Goal: Task Accomplishment & Management: Manage account settings

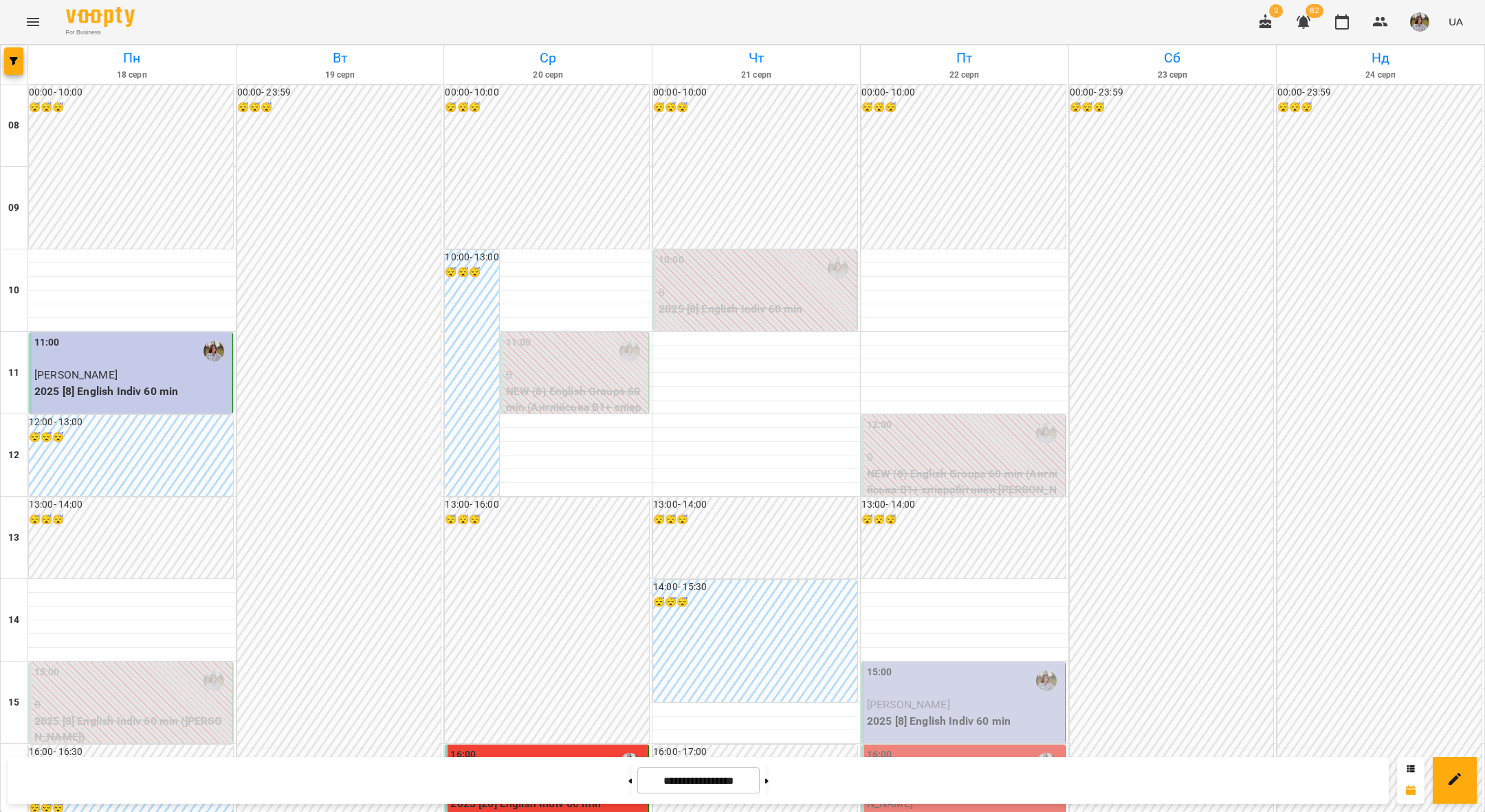
scroll to position [326, 0]
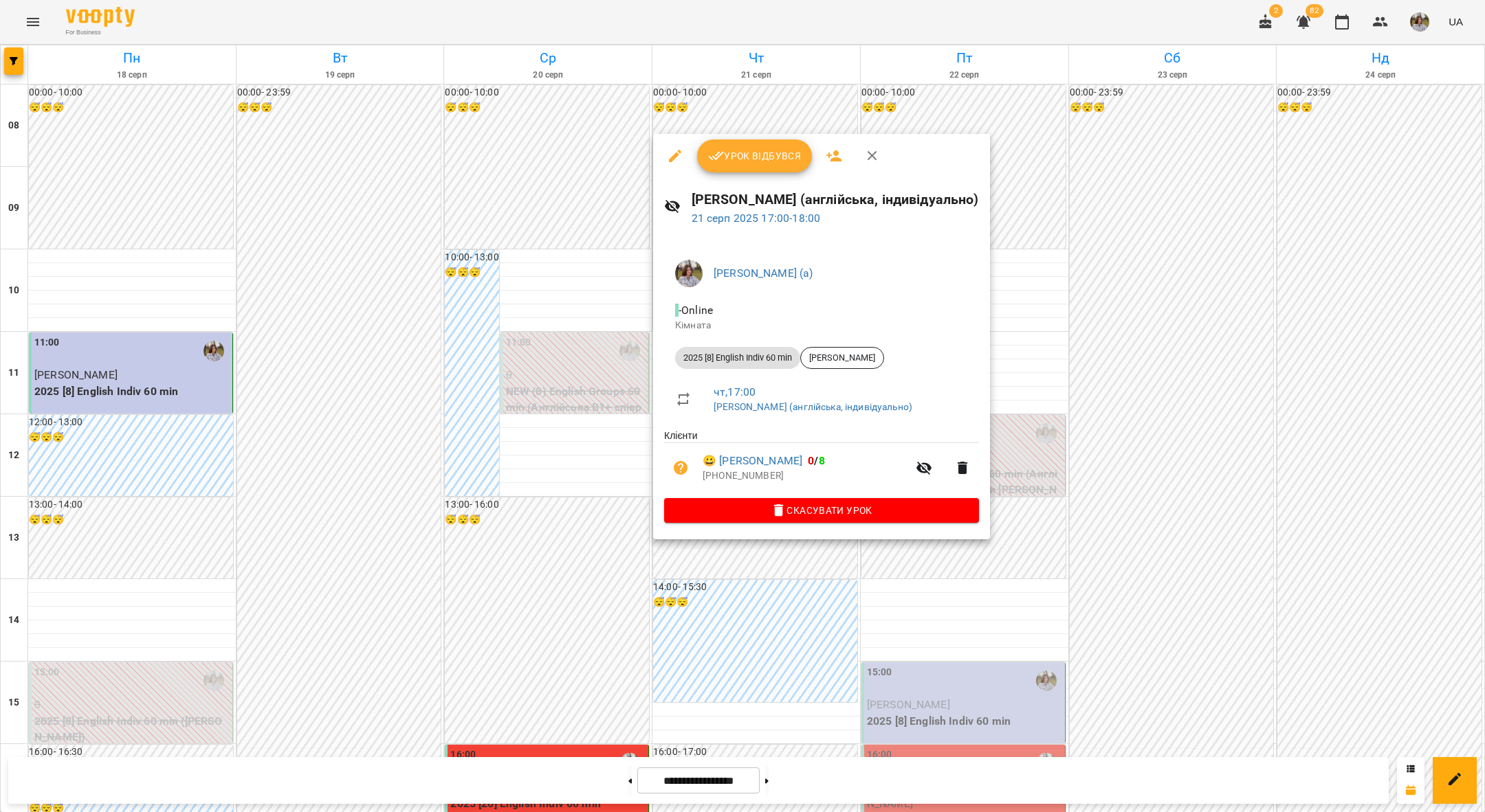
click at [748, 168] on button "Урок відбувся" at bounding box center [755, 156] width 115 height 33
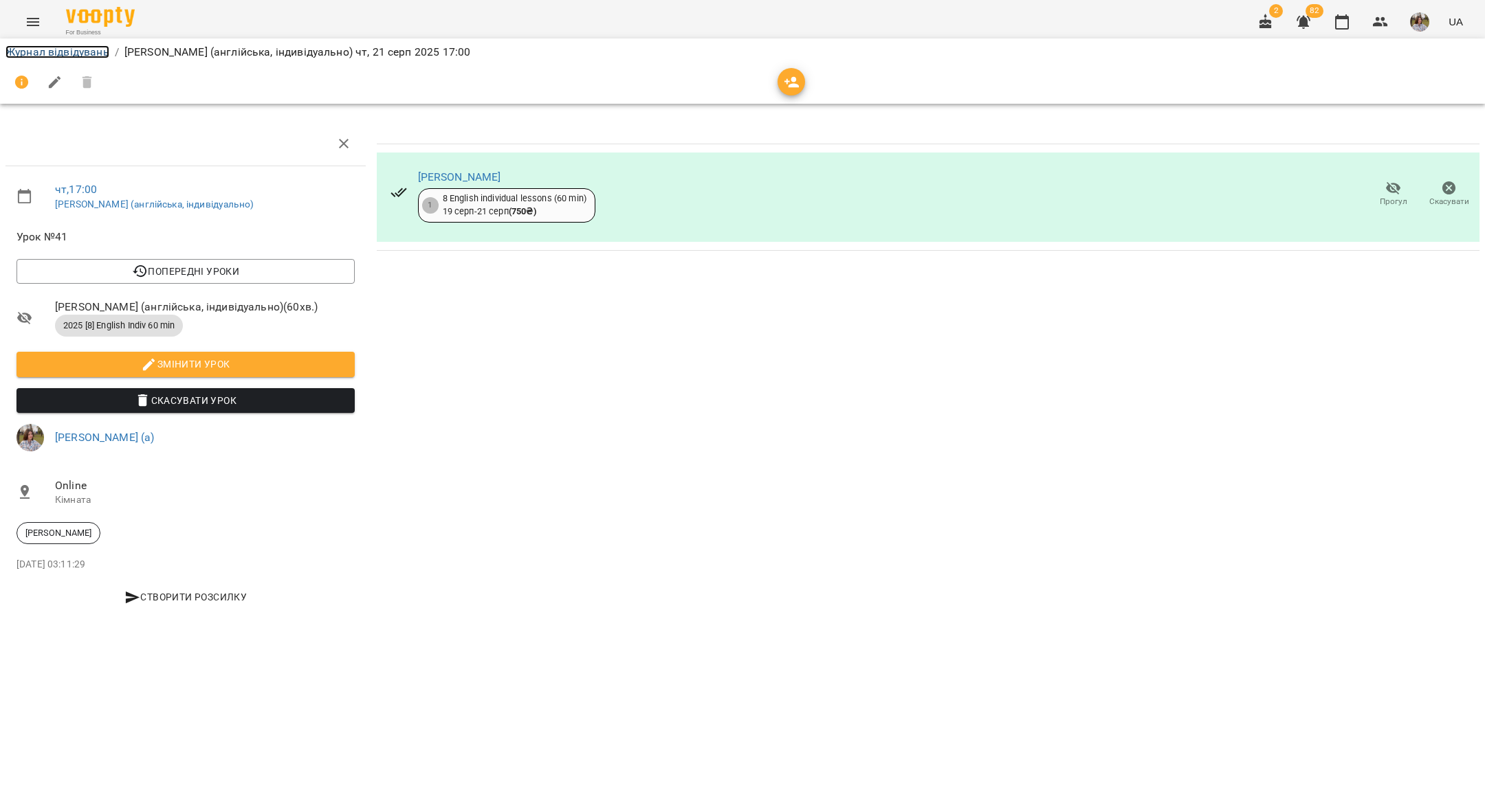
click at [35, 50] on link "Журнал відвідувань" at bounding box center [58, 52] width 104 height 13
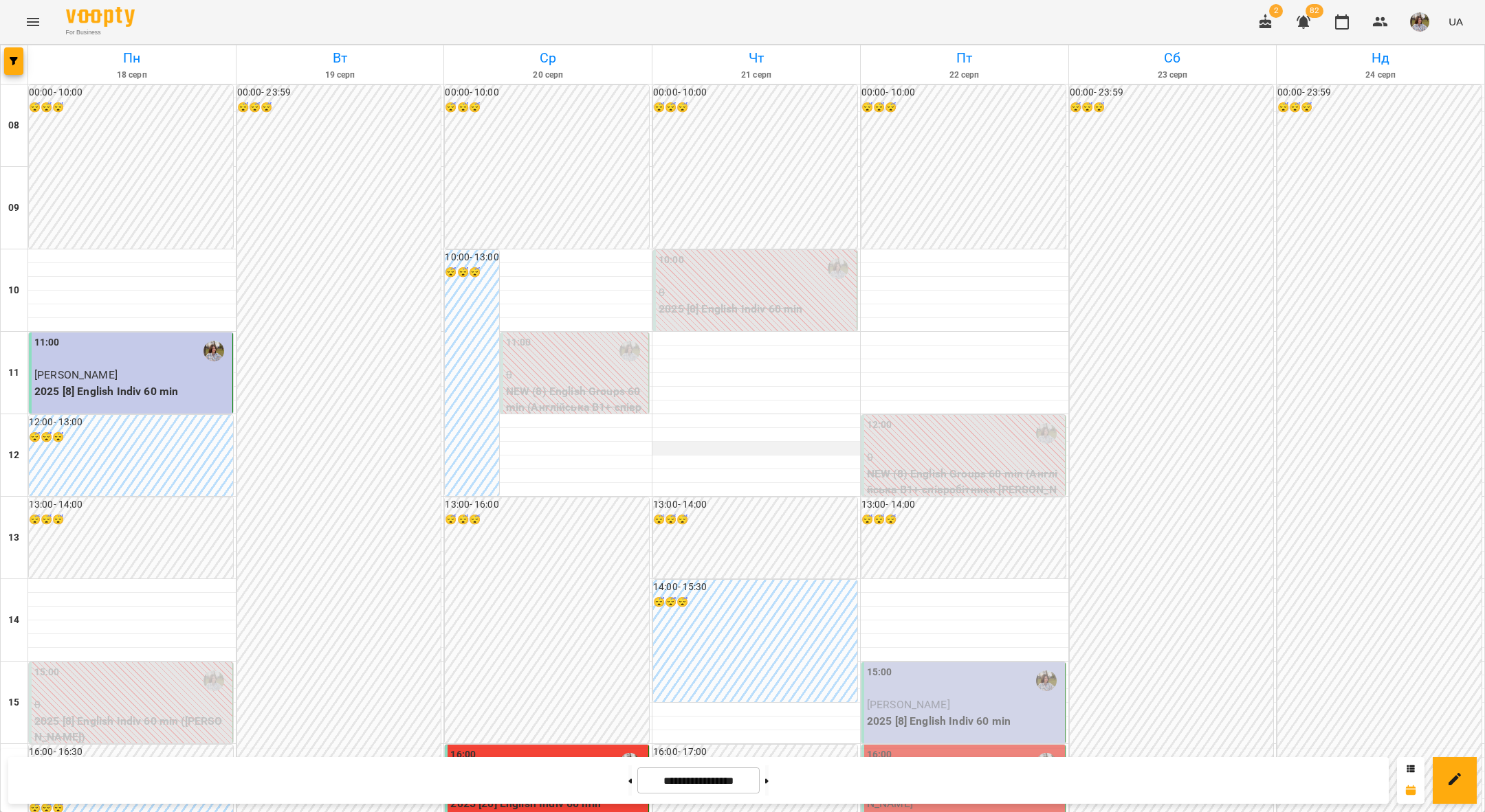
scroll to position [571, 0]
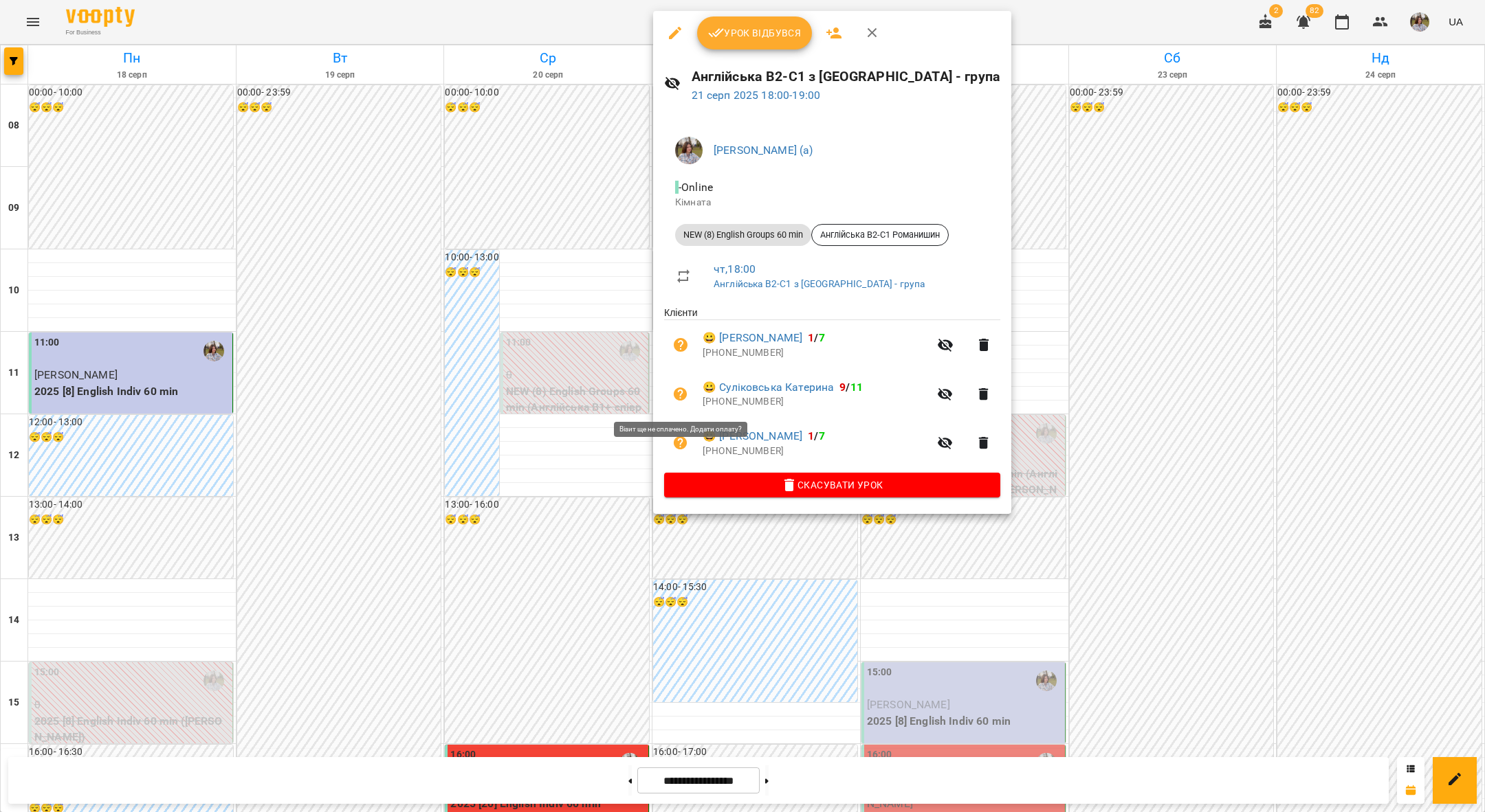
click at [685, 395] on icon "button" at bounding box center [680, 394] width 14 height 14
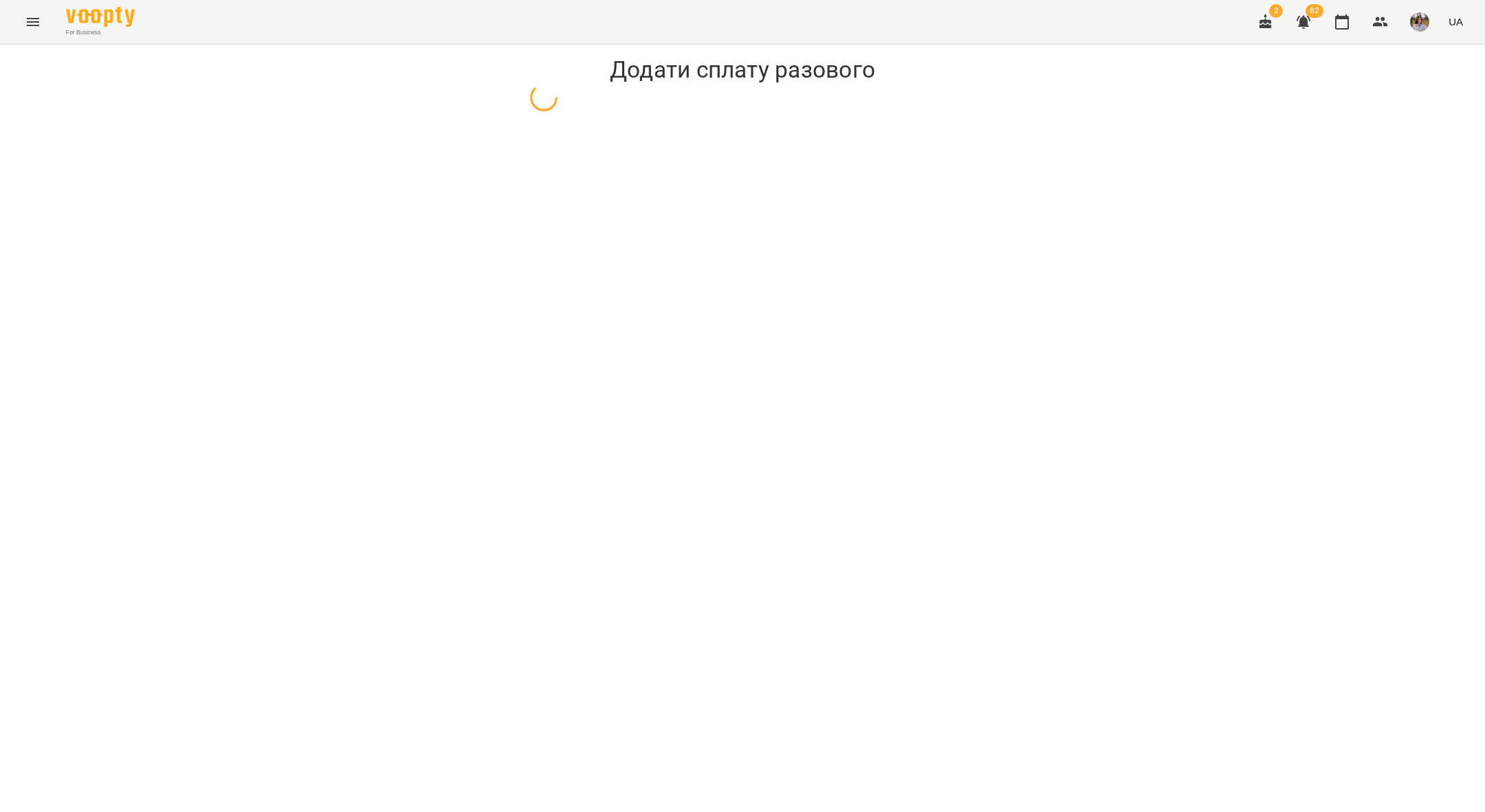
select select "**********"
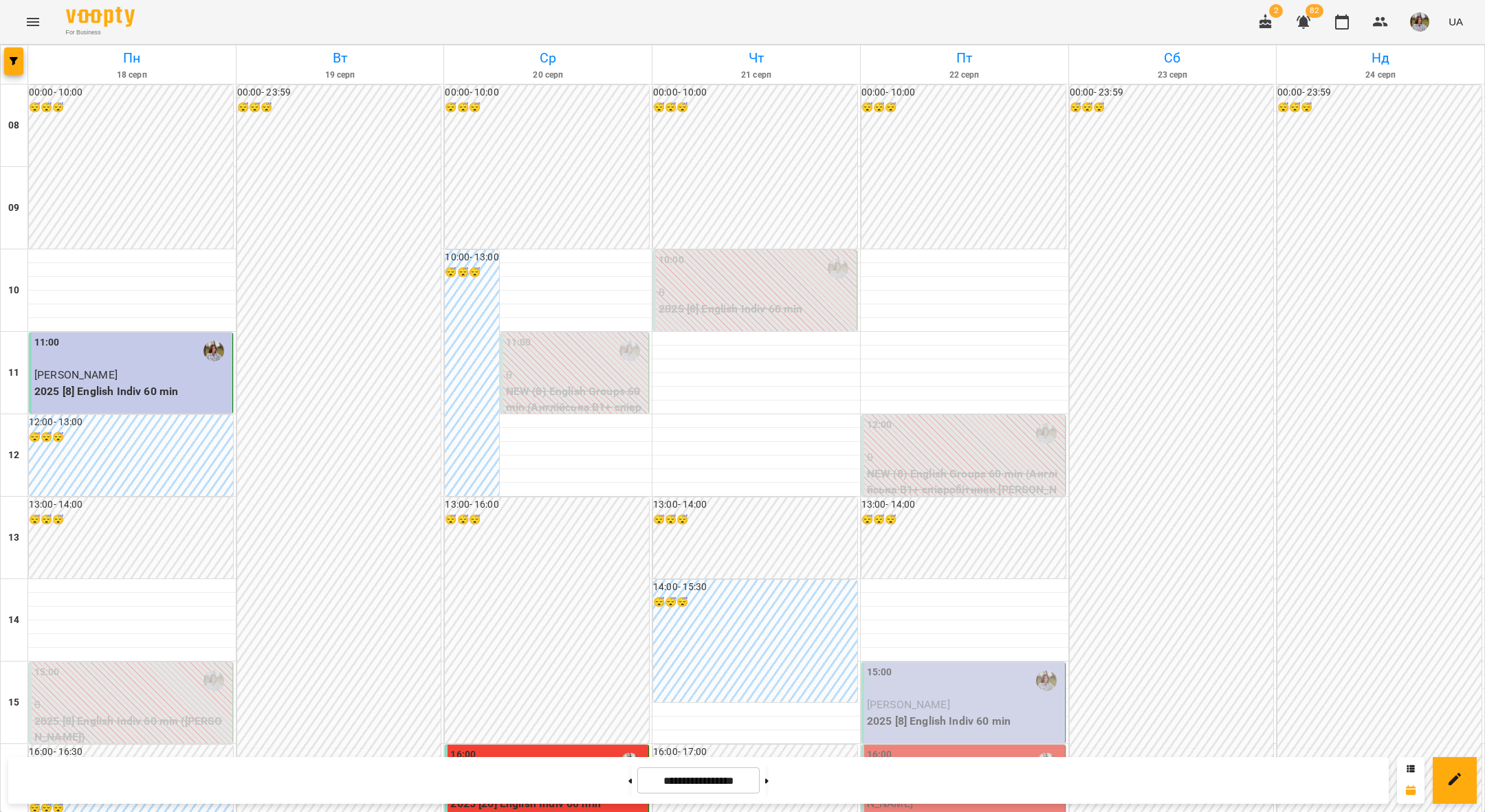
scroll to position [549, 0]
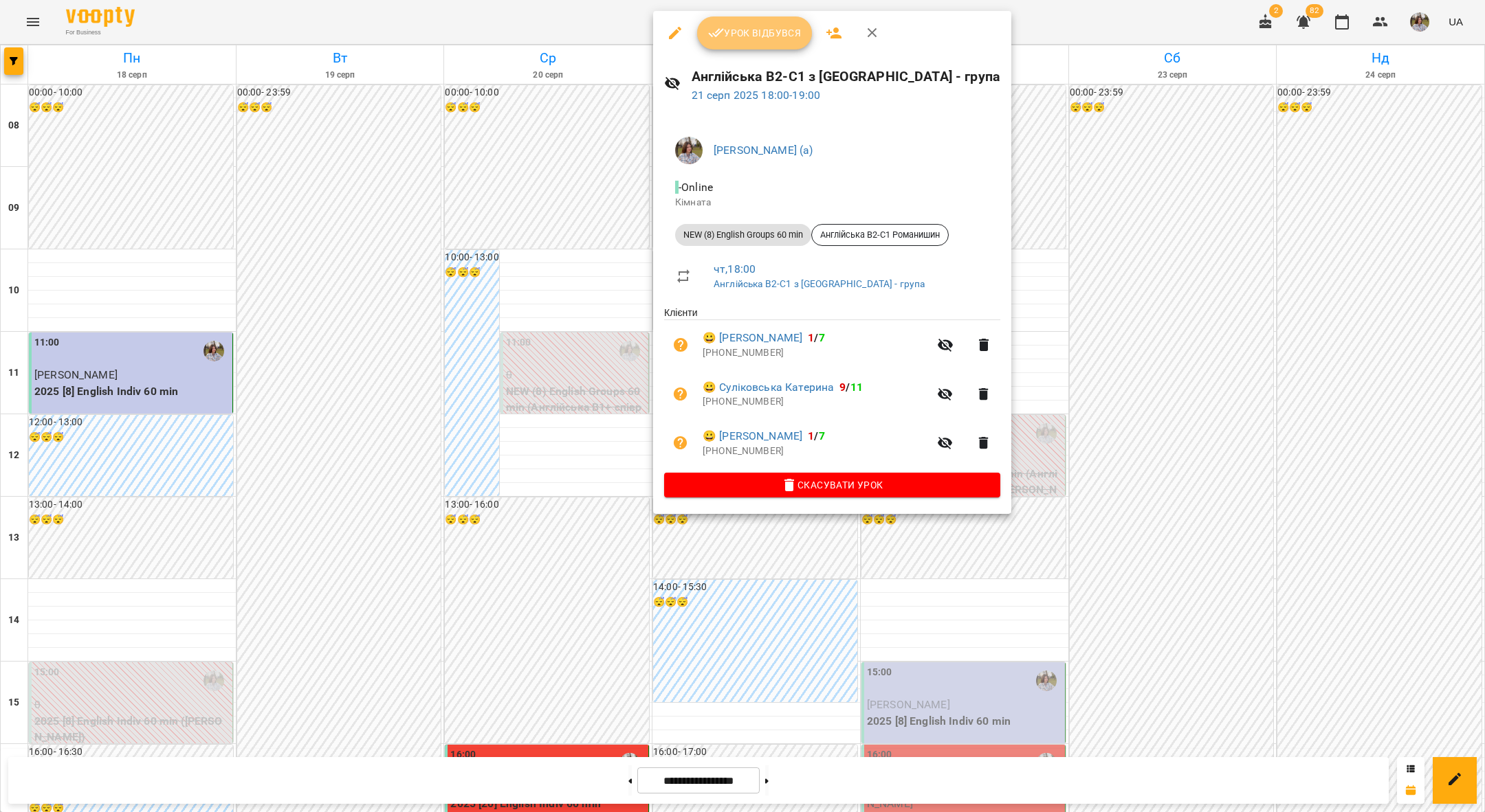
click at [734, 21] on button "Урок відбувся" at bounding box center [755, 33] width 115 height 33
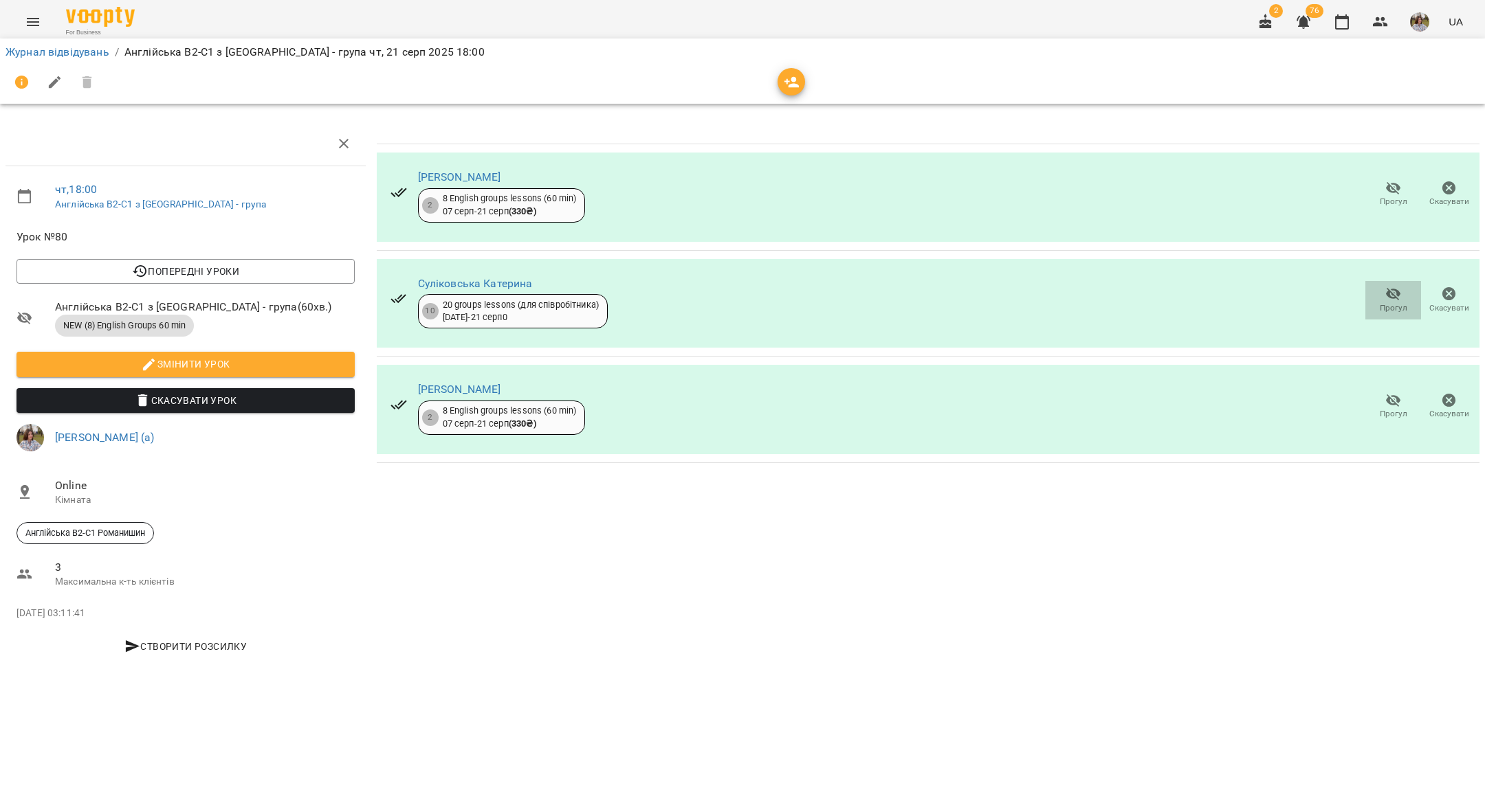
click at [1392, 300] on icon "button" at bounding box center [1394, 294] width 16 height 16
click at [1437, 290] on span "Скасувати" at bounding box center [1448, 300] width 39 height 27
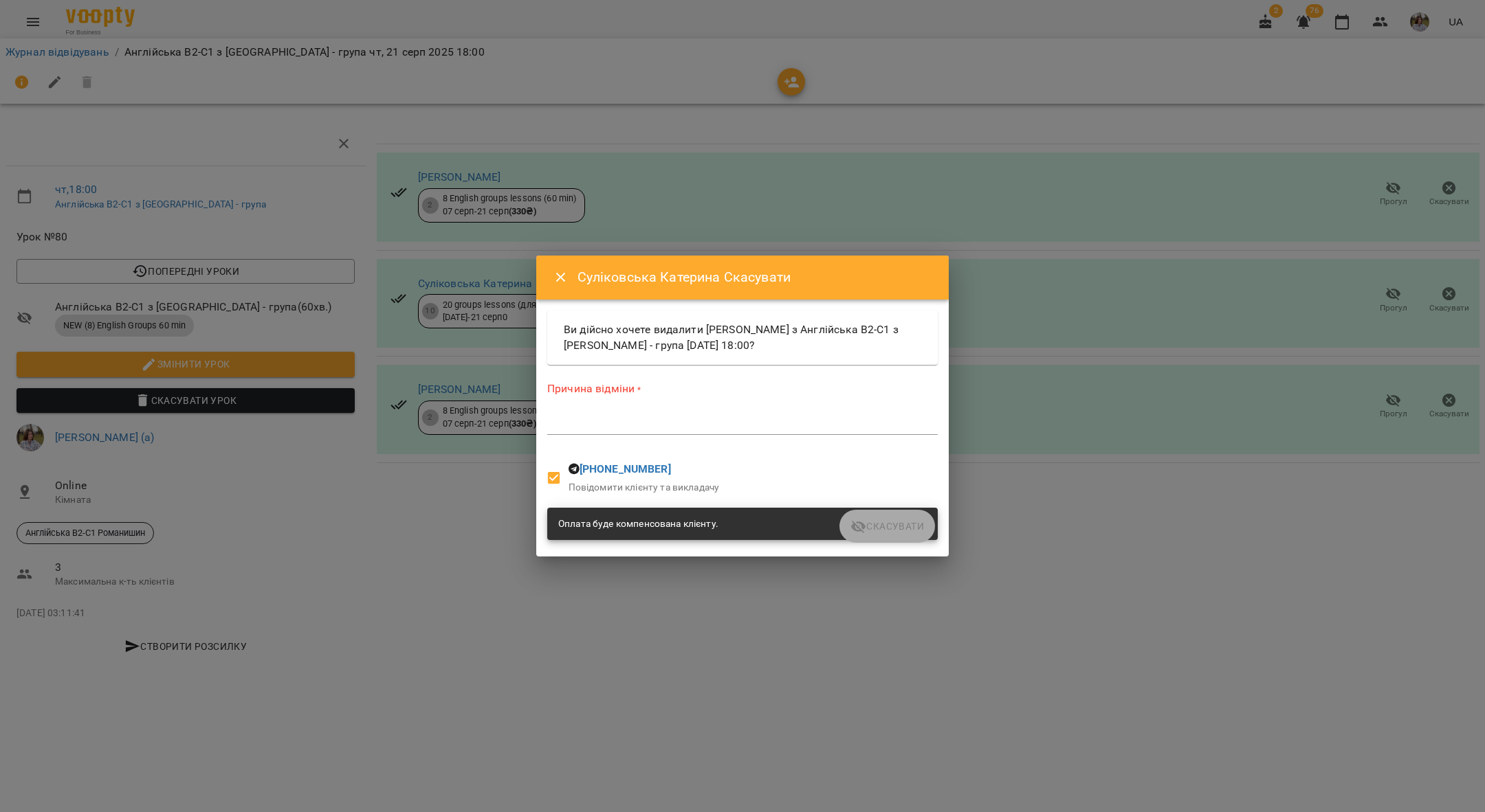
click at [885, 532] on div "Оплата буде компенсована клієнту." at bounding box center [742, 524] width 390 height 33
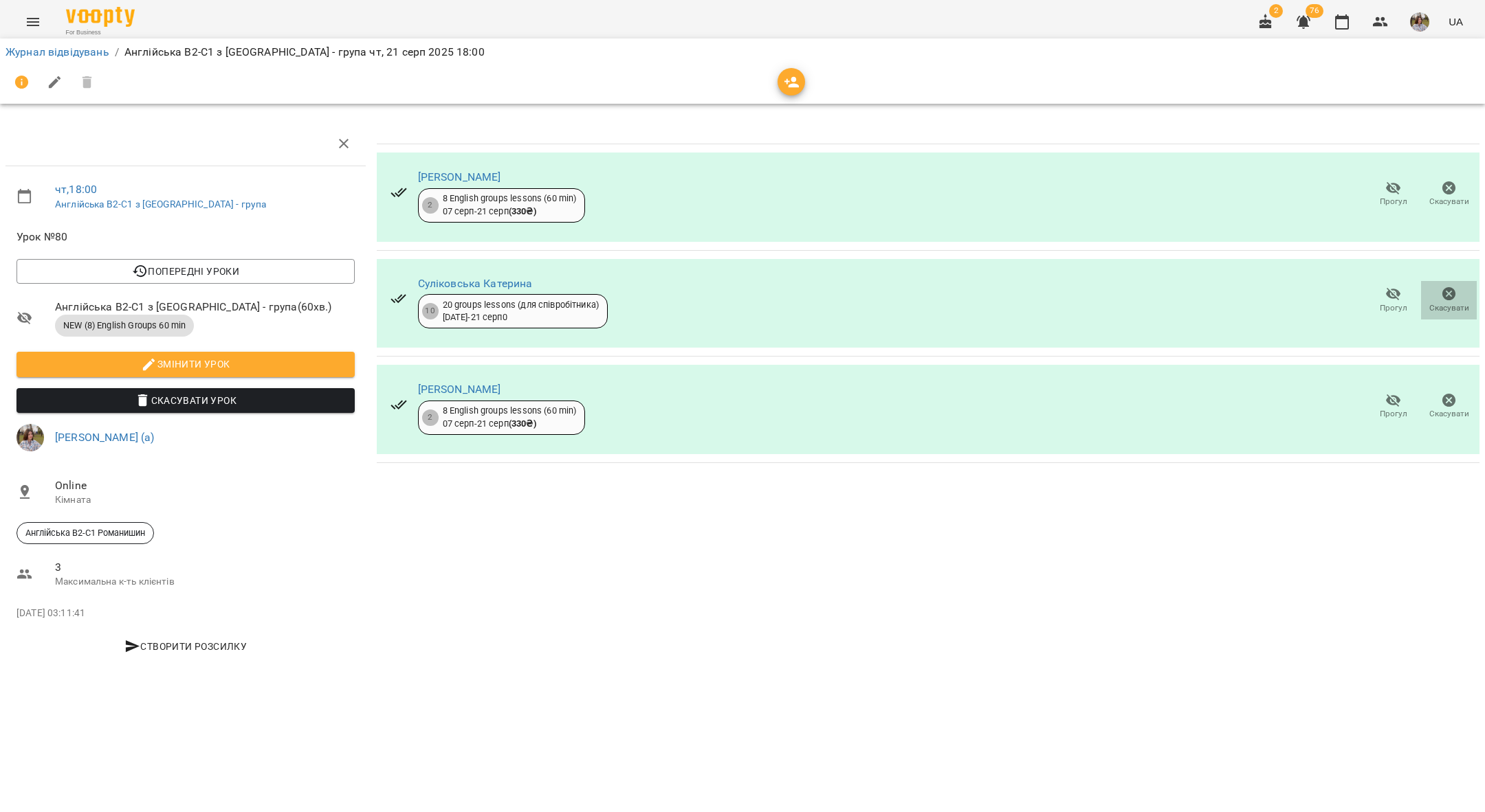
click at [1450, 298] on icon "button" at bounding box center [1448, 293] width 14 height 14
click at [61, 52] on link "Журнал відвідувань" at bounding box center [58, 52] width 104 height 13
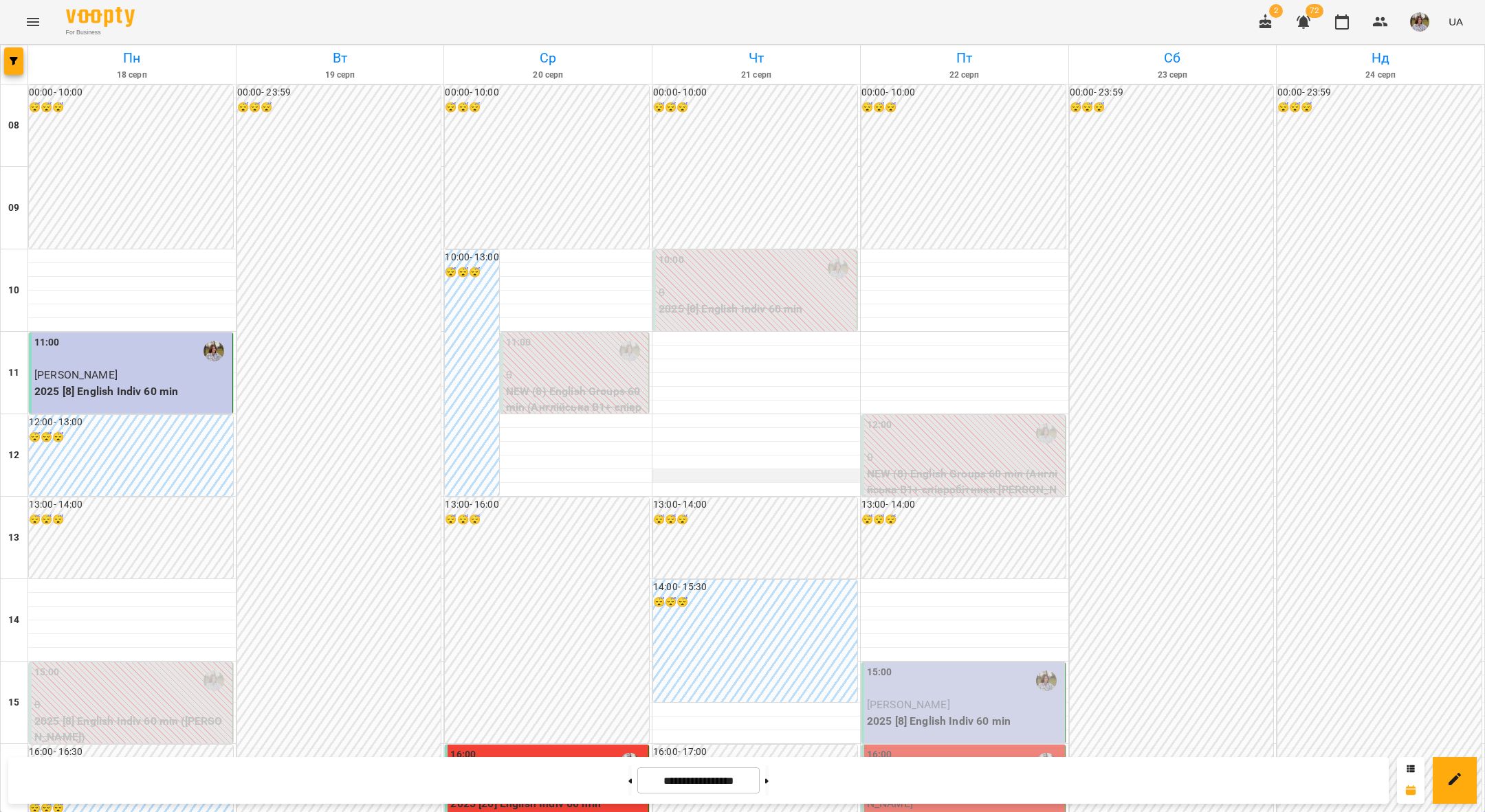
scroll to position [330, 0]
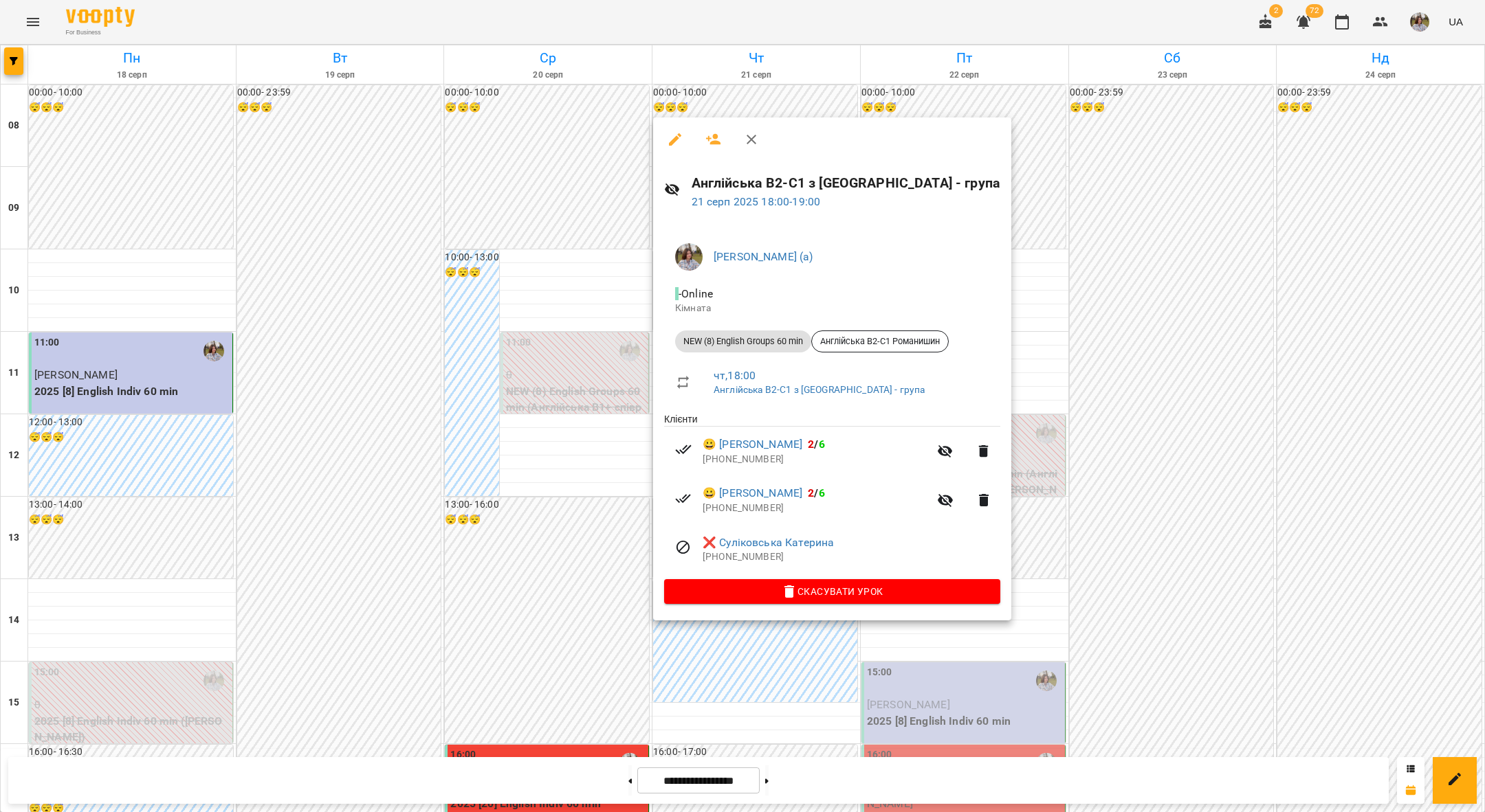
click at [492, 637] on div at bounding box center [742, 406] width 1485 height 812
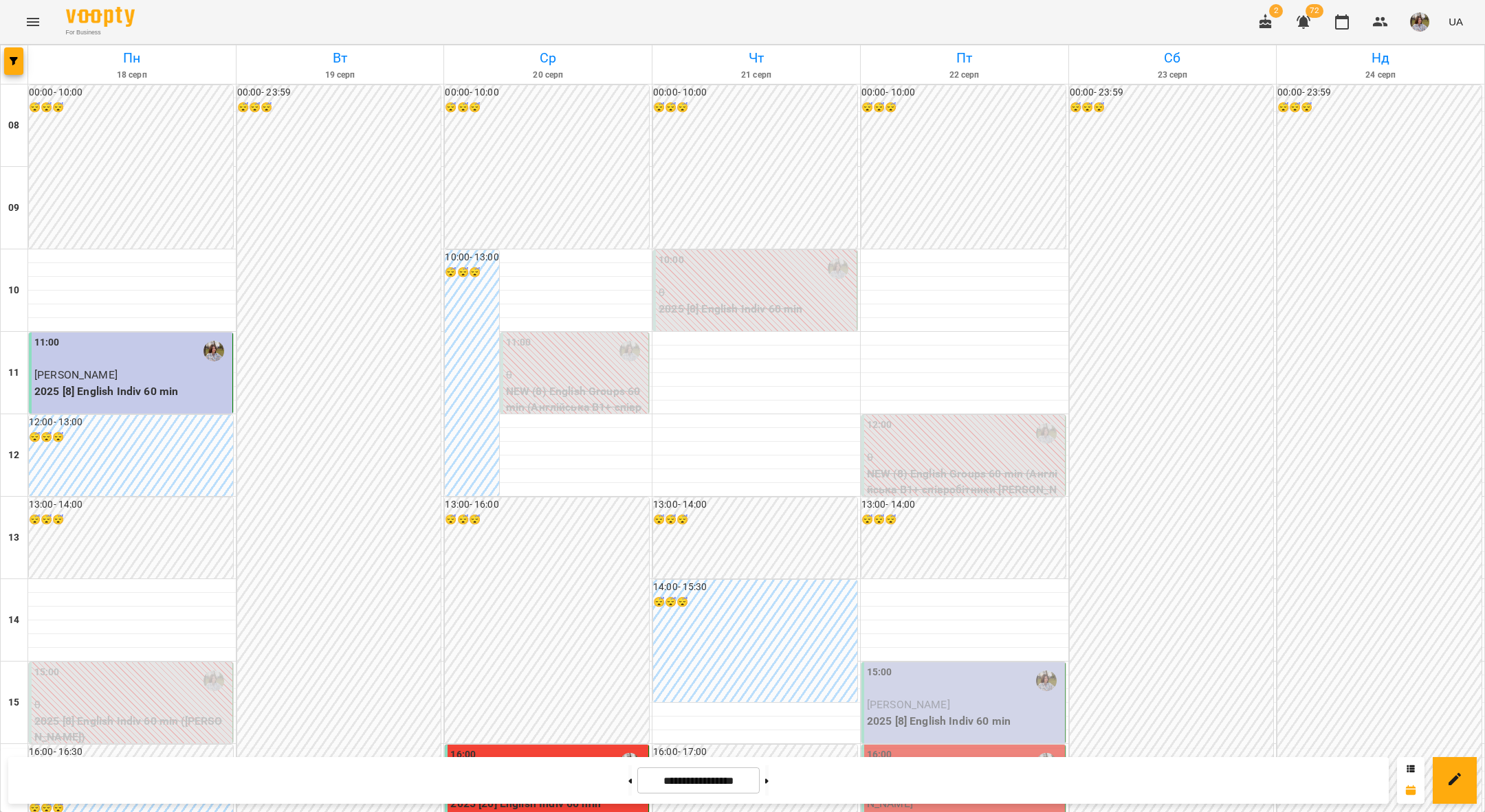
scroll to position [93, 0]
click at [769, 778] on button at bounding box center [767, 780] width 4 height 30
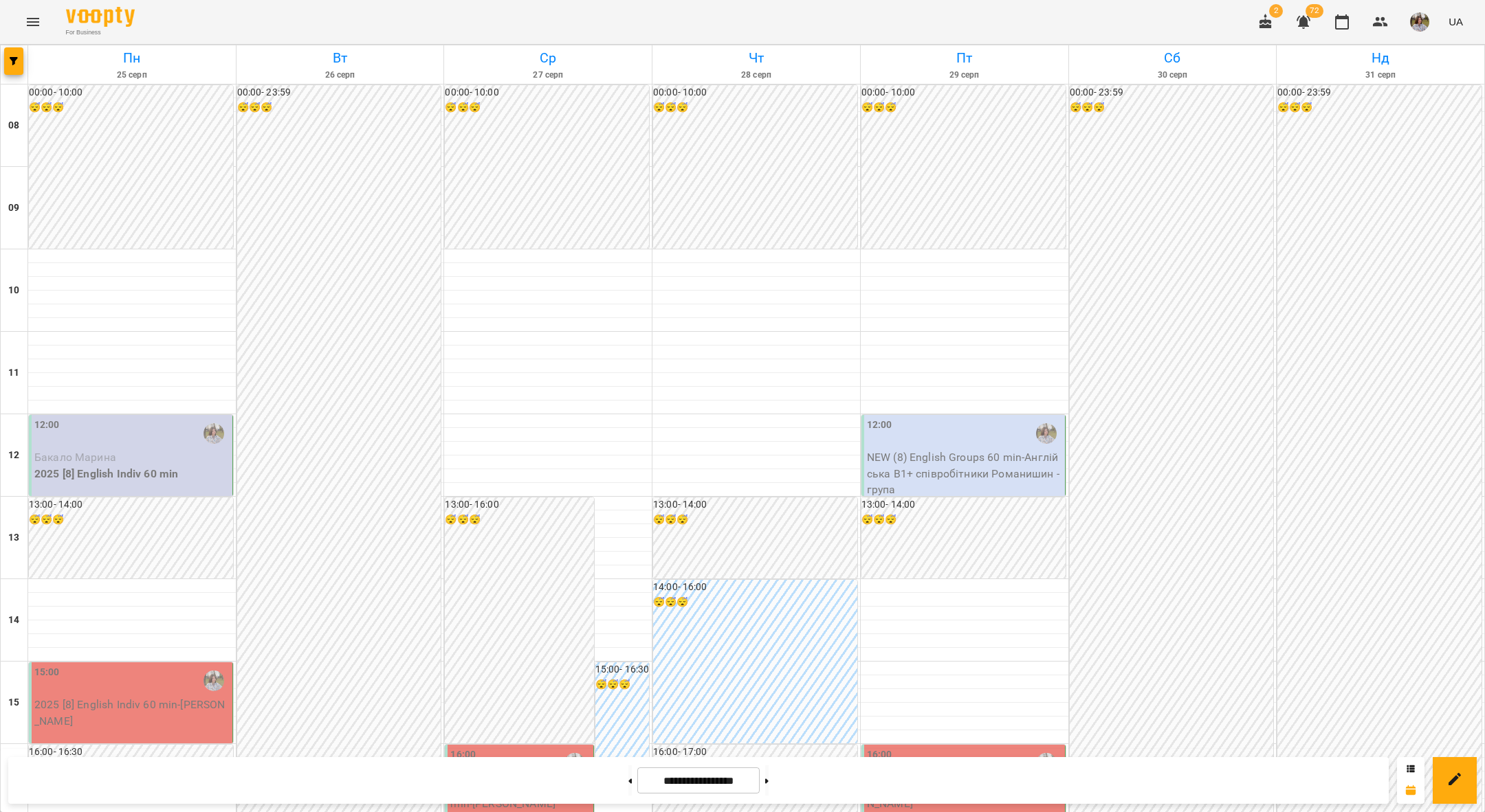
scroll to position [423, 0]
click at [769, 775] on button at bounding box center [767, 780] width 4 height 30
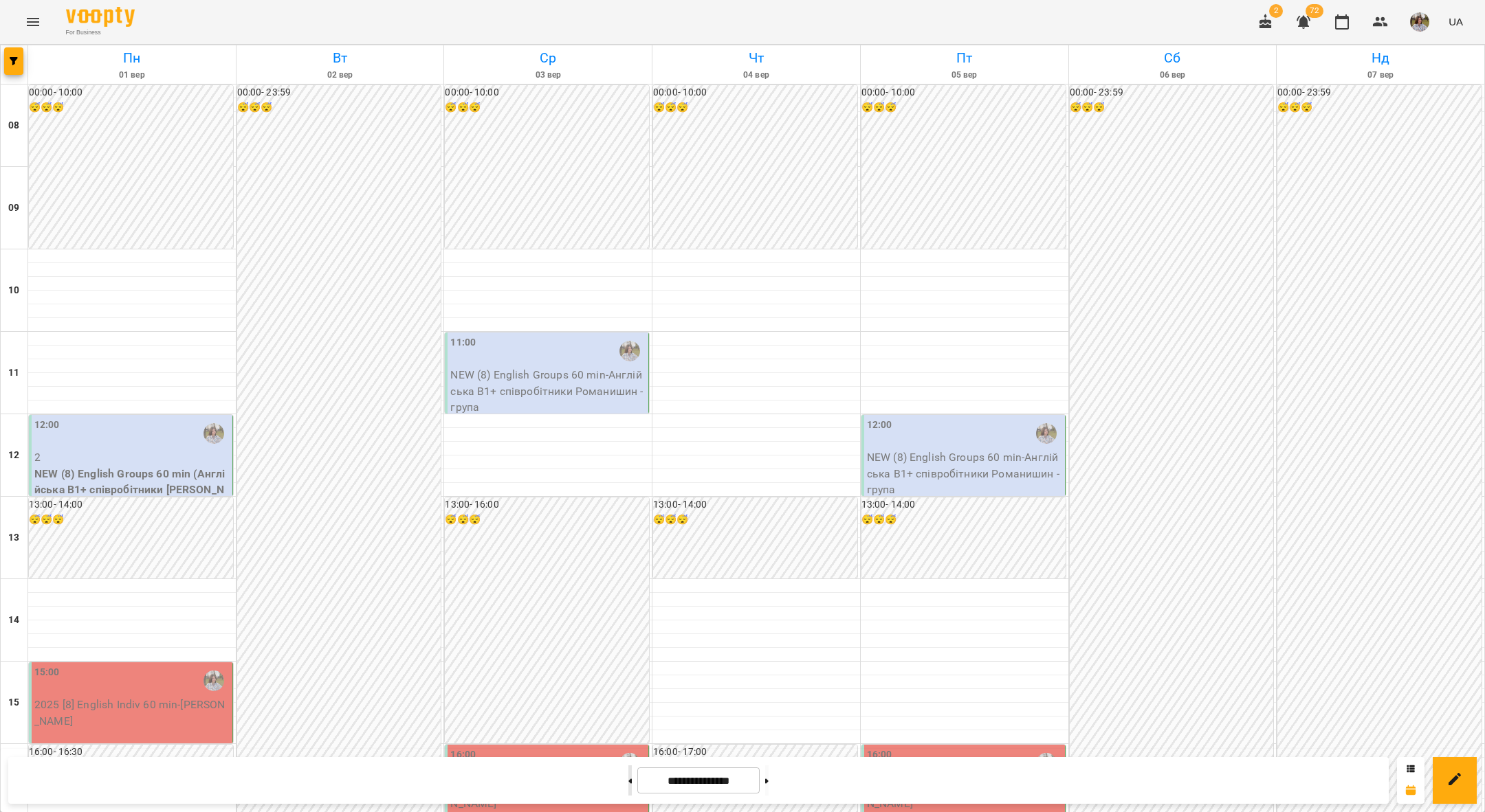
click at [629, 786] on button at bounding box center [631, 780] width 4 height 30
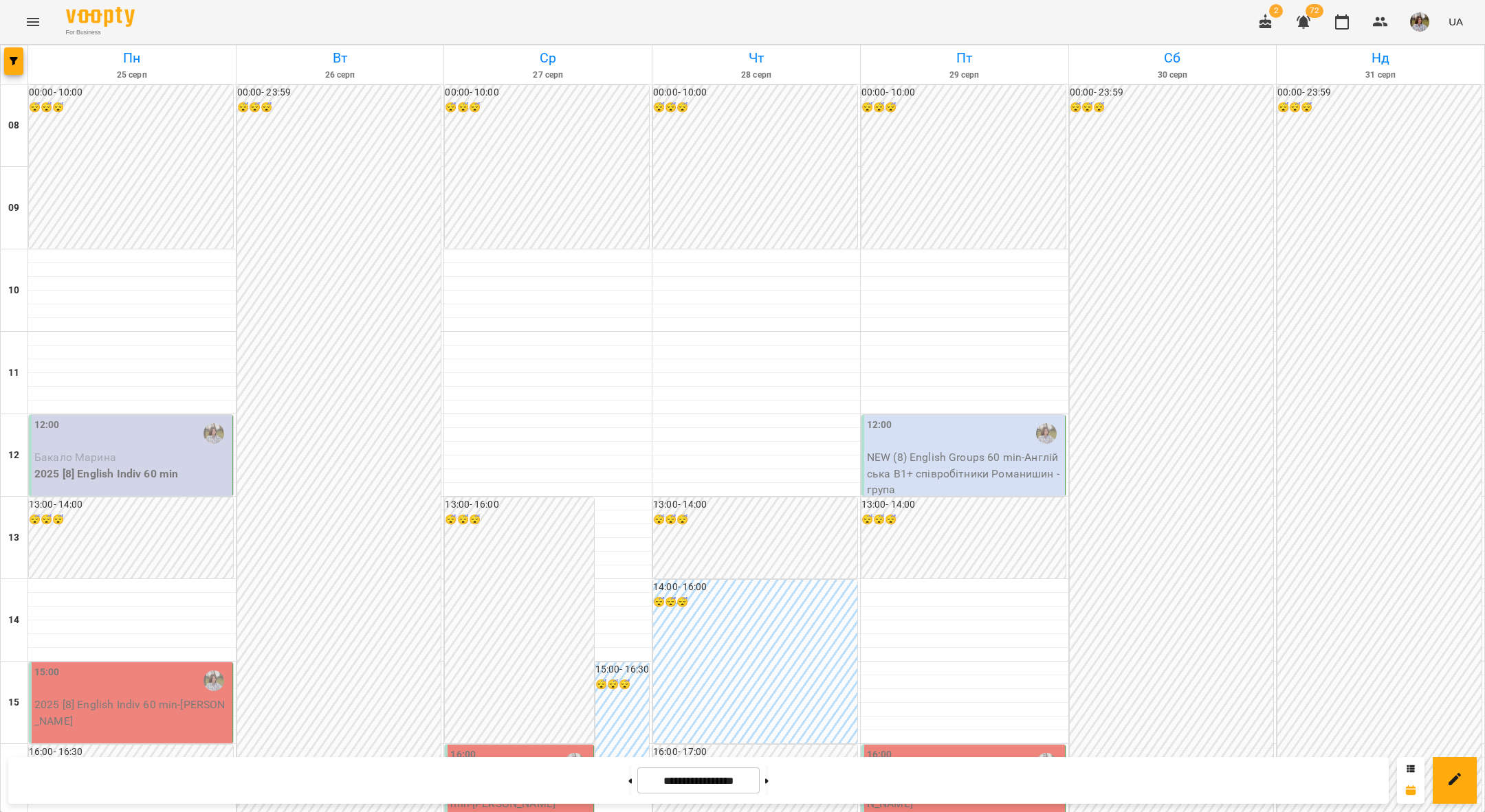
scroll to position [163, 0]
click at [629, 786] on button at bounding box center [631, 780] width 4 height 30
type input "**********"
